Goal: Task Accomplishment & Management: Manage account settings

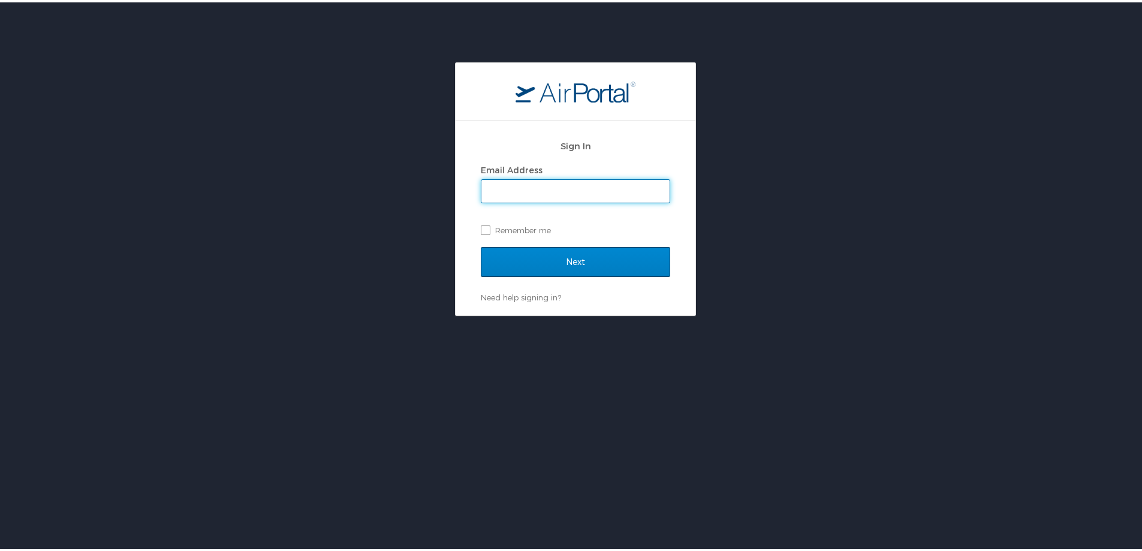
type input "[EMAIL_ADDRESS][DOMAIN_NAME]"
click at [584, 256] on input "Next" at bounding box center [575, 260] width 189 height 30
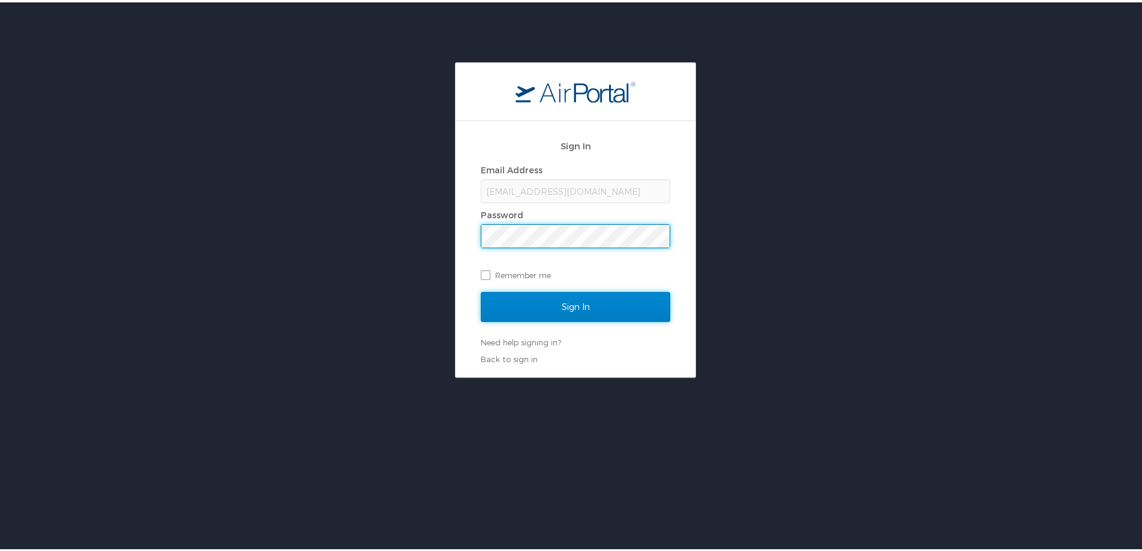
click at [572, 306] on input "Sign In" at bounding box center [575, 304] width 189 height 30
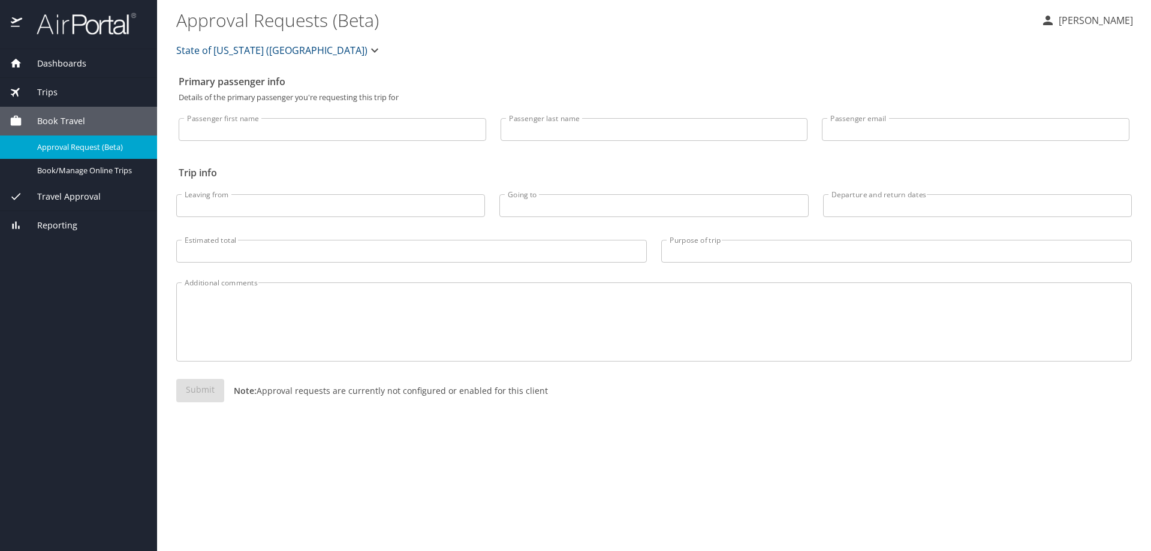
select select "US"
